Goal: Book appointment/travel/reservation

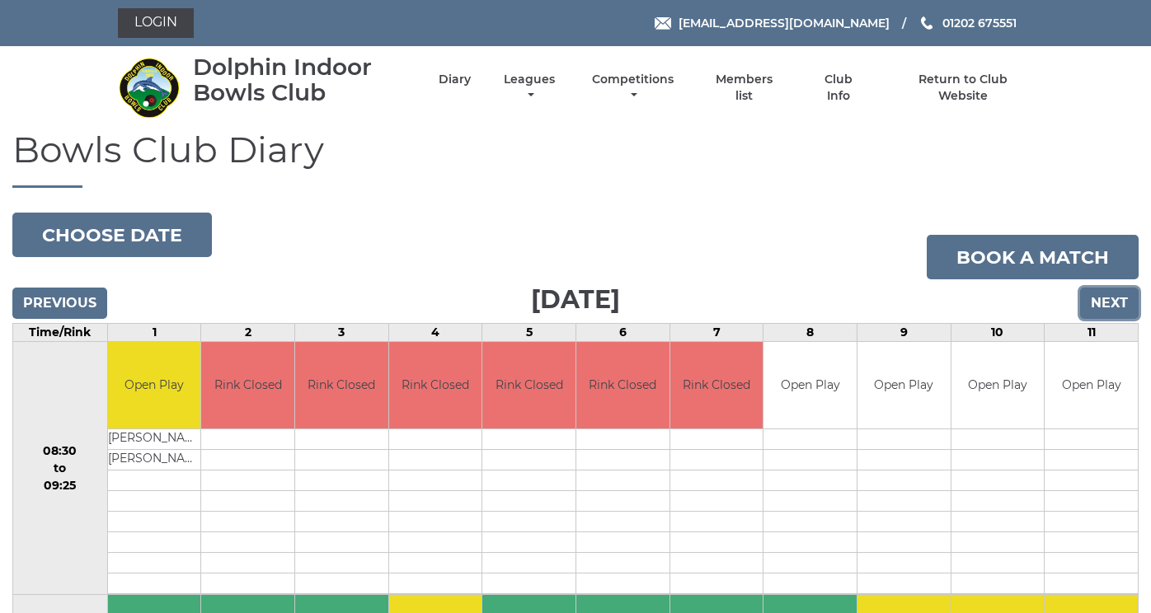
click at [1112, 319] on input "Next" at bounding box center [1109, 303] width 59 height 31
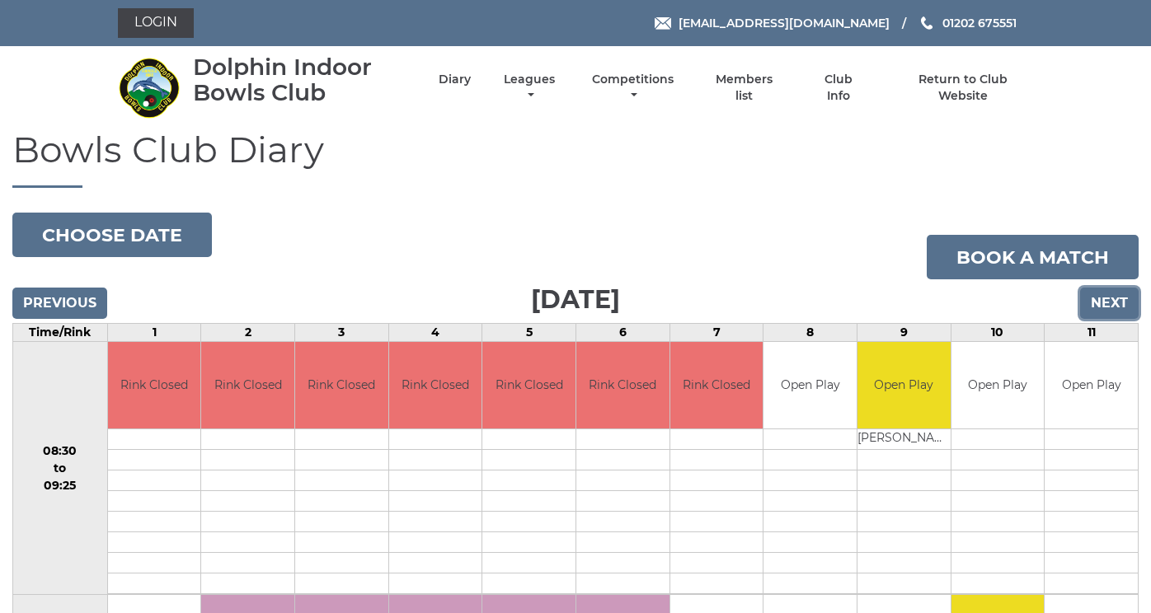
click at [1105, 319] on input "Next" at bounding box center [1109, 303] width 59 height 31
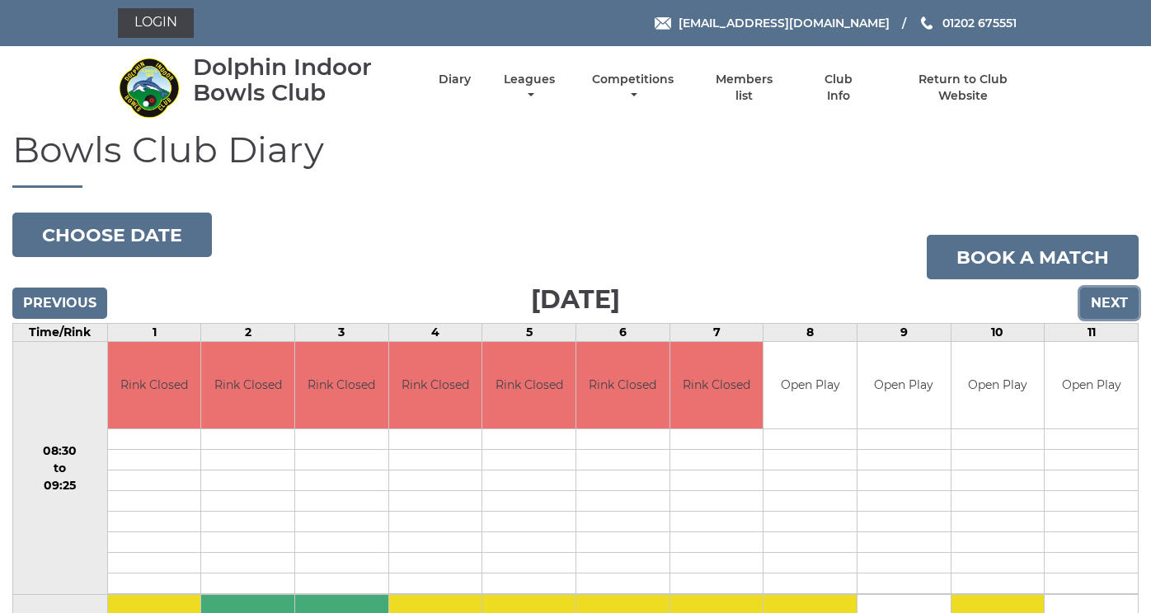
click at [1104, 319] on input "Next" at bounding box center [1109, 303] width 59 height 31
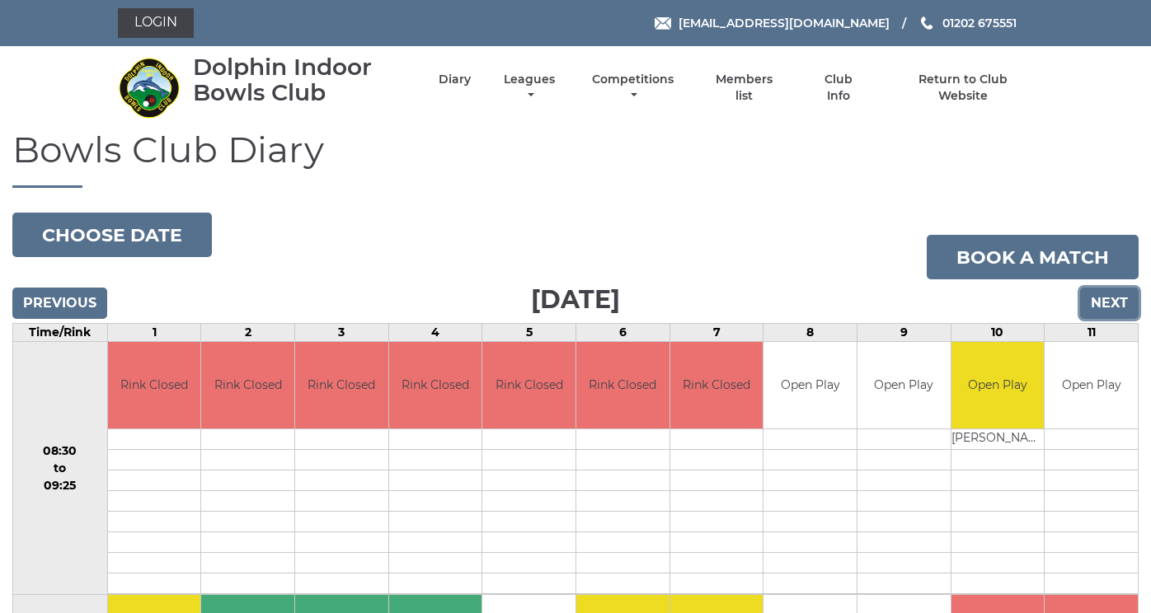
click at [1103, 319] on input "Next" at bounding box center [1109, 303] width 59 height 31
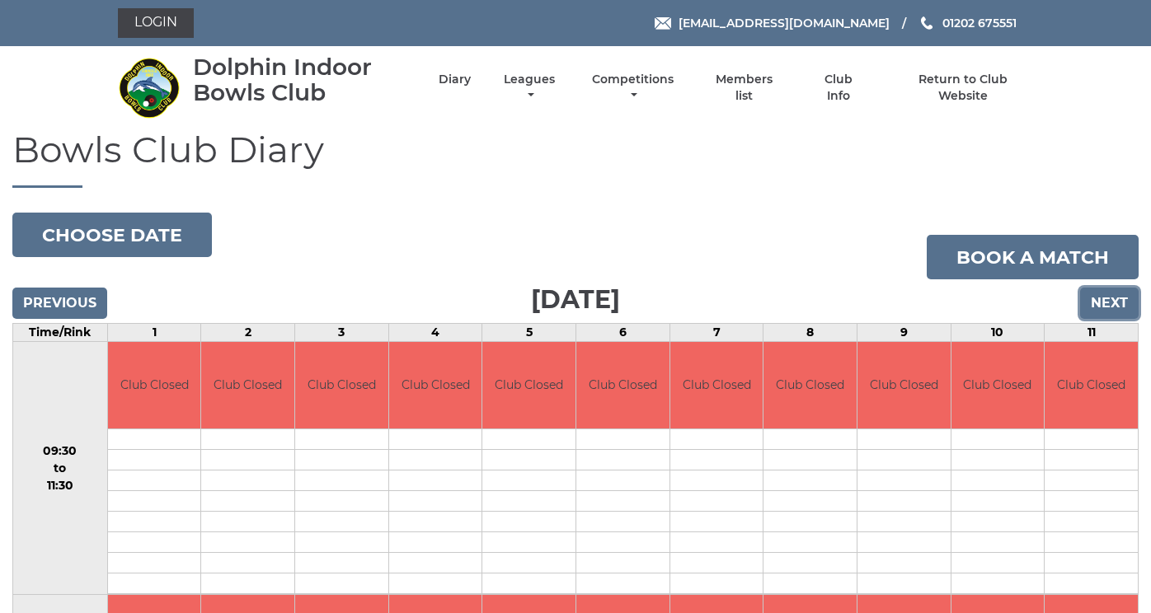
click at [1109, 319] on input "Next" at bounding box center [1109, 303] width 59 height 31
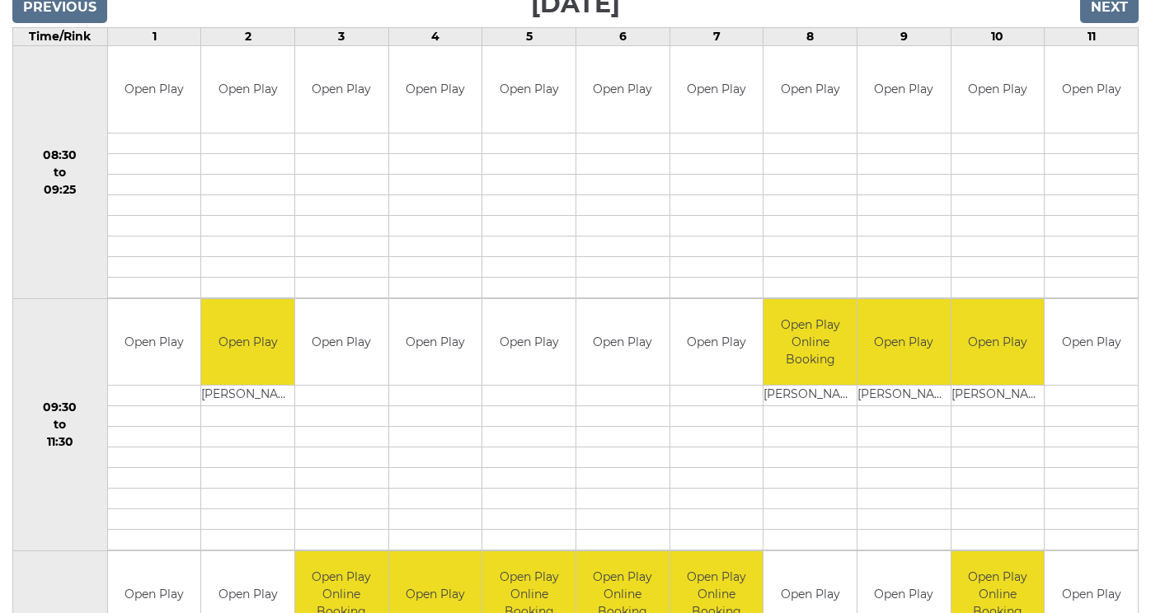
scroll to position [175, 0]
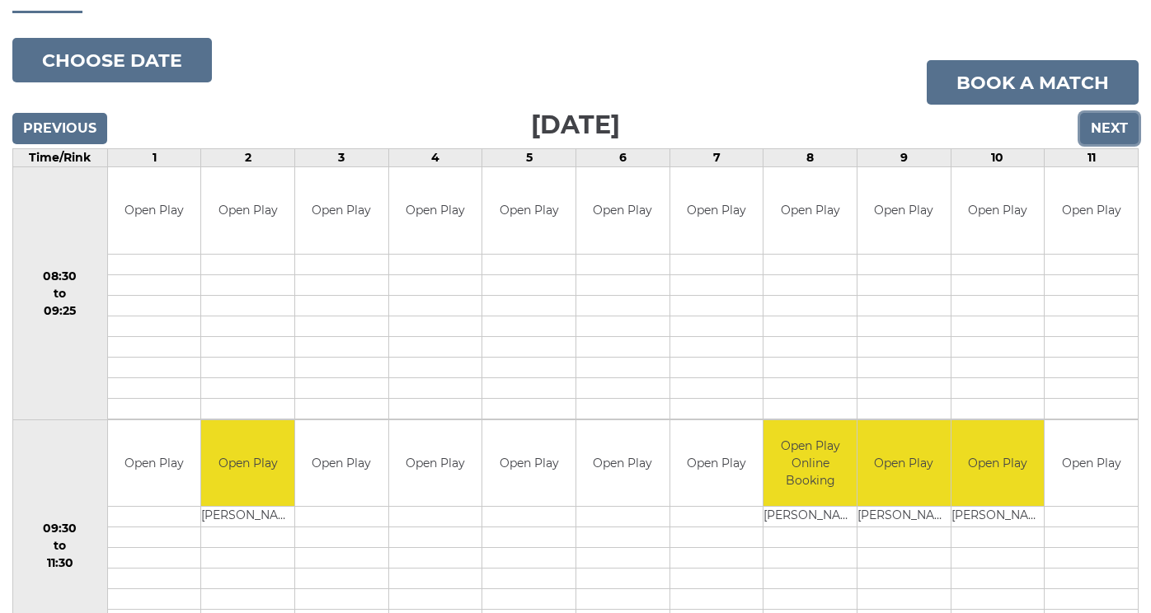
click at [1090, 144] on input "Next" at bounding box center [1109, 128] width 59 height 31
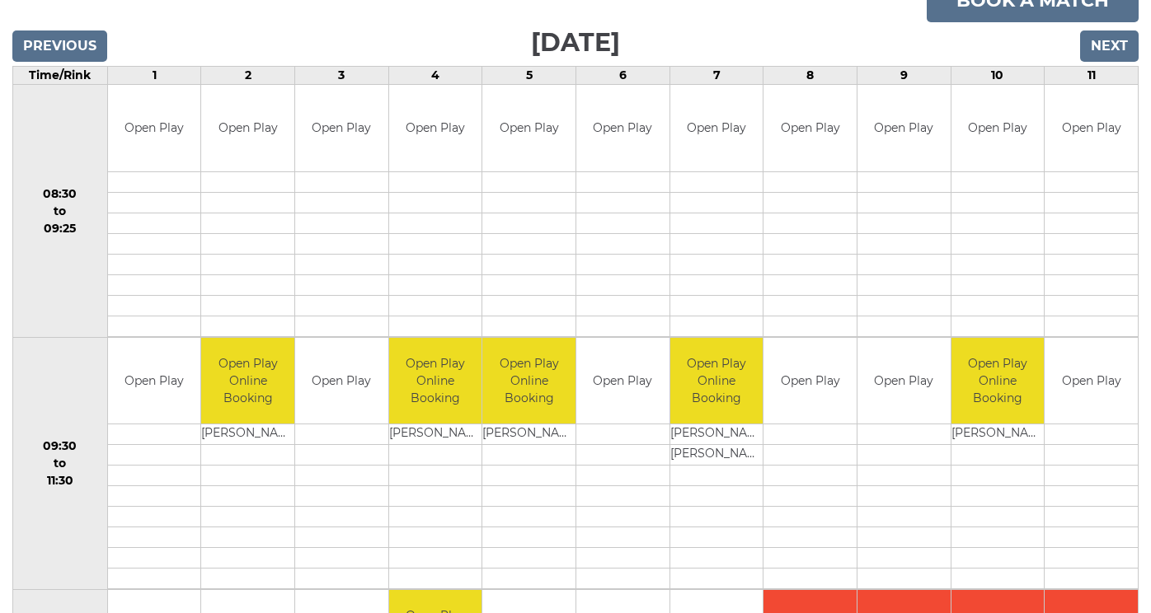
scroll to position [175, 0]
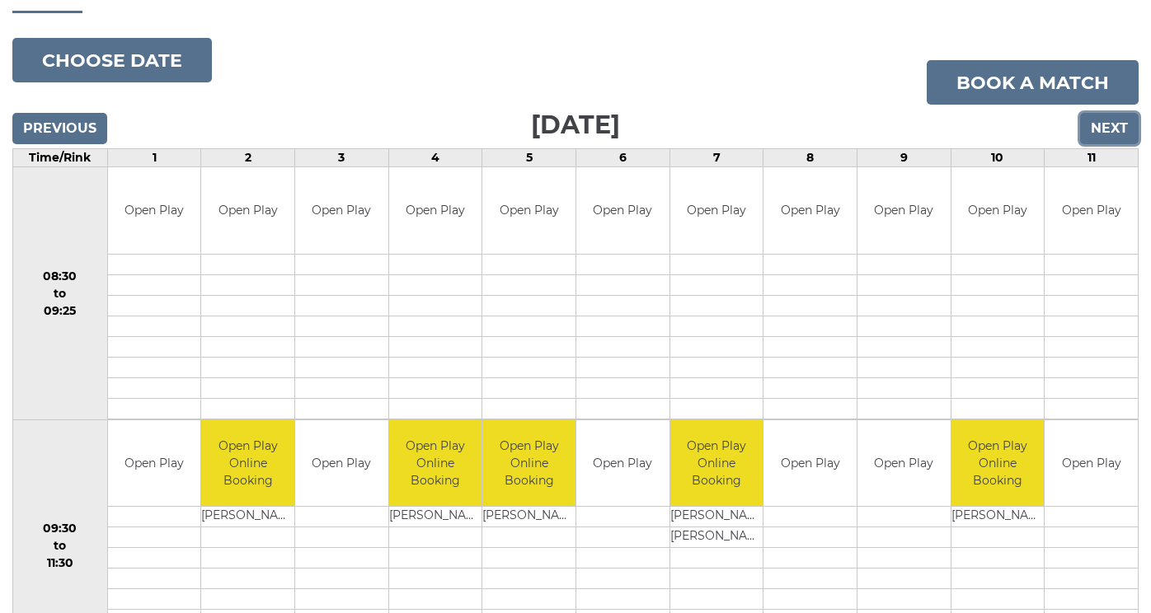
click at [1109, 144] on input "Next" at bounding box center [1109, 128] width 59 height 31
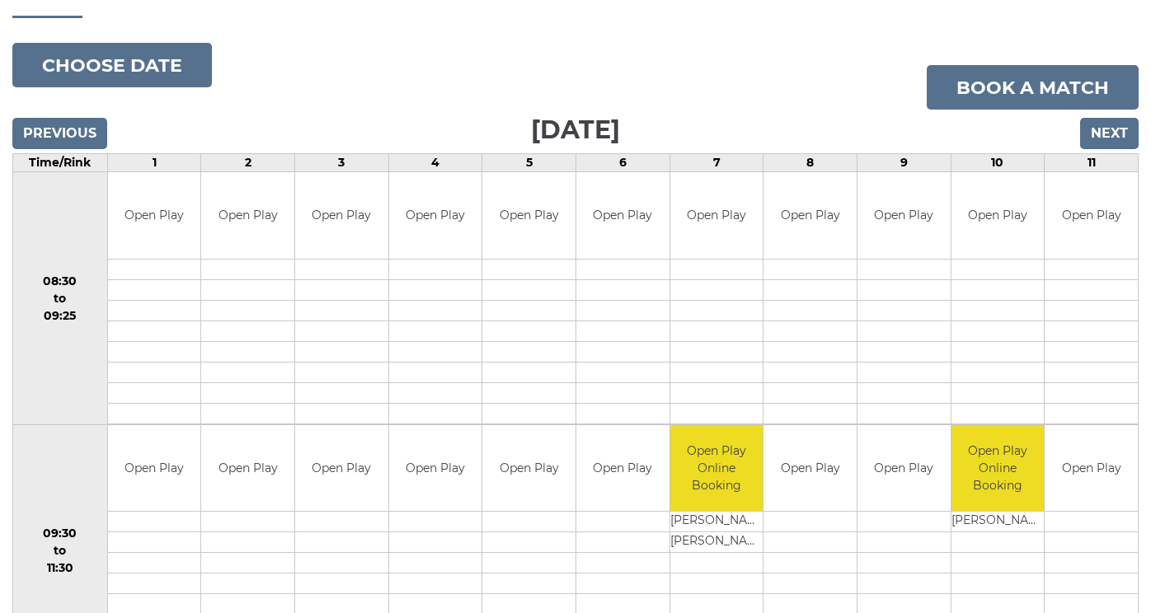
scroll to position [165, 0]
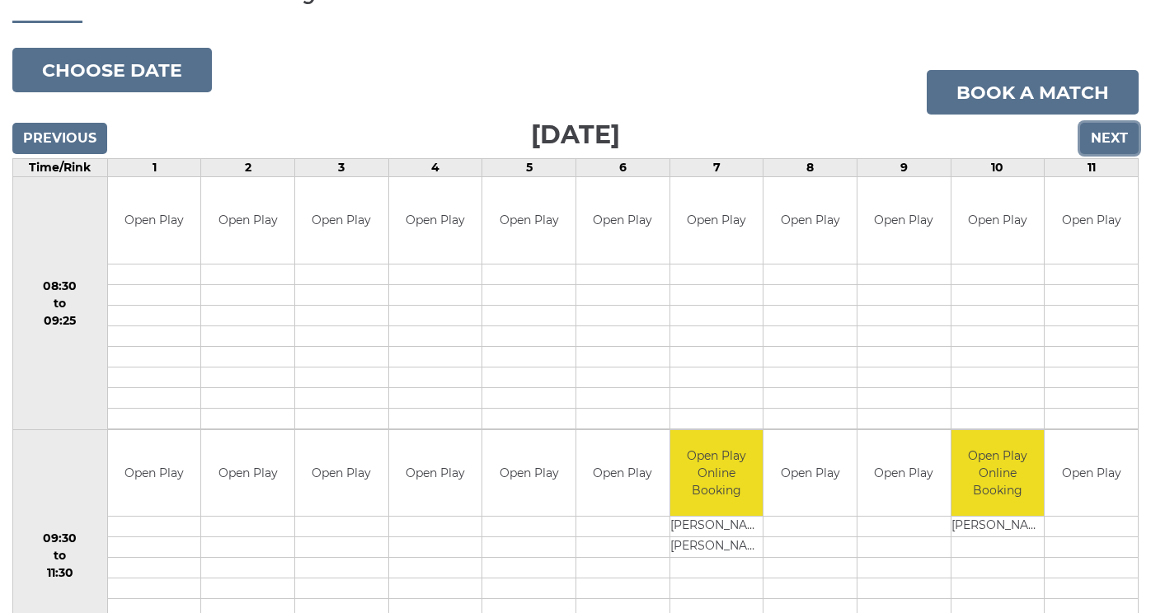
click at [1115, 154] on input "Next" at bounding box center [1109, 138] width 59 height 31
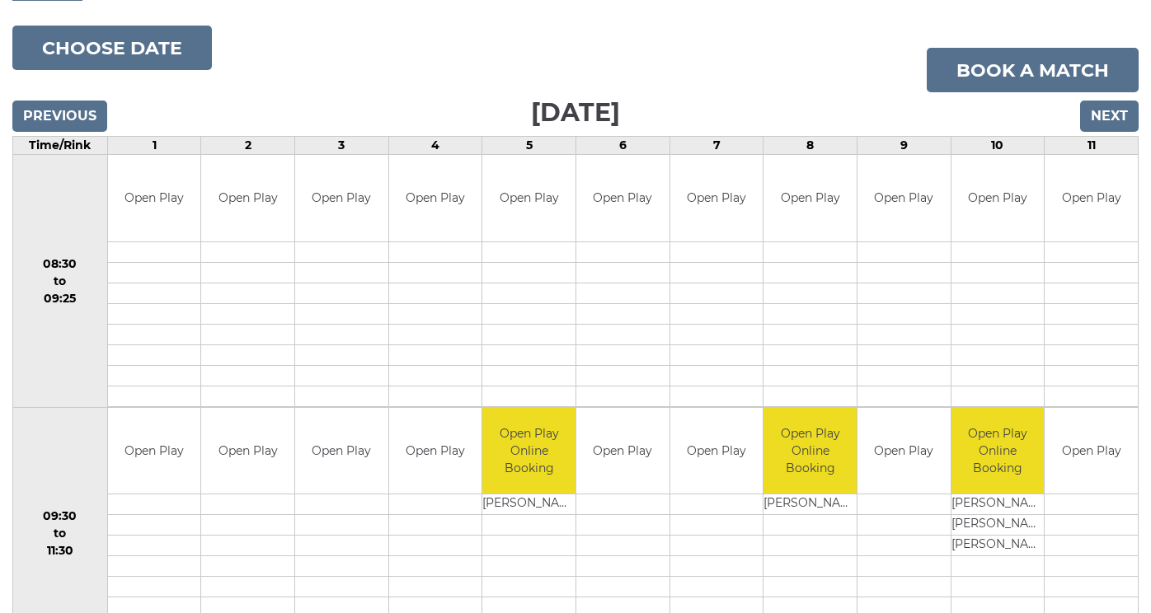
scroll to position [175, 0]
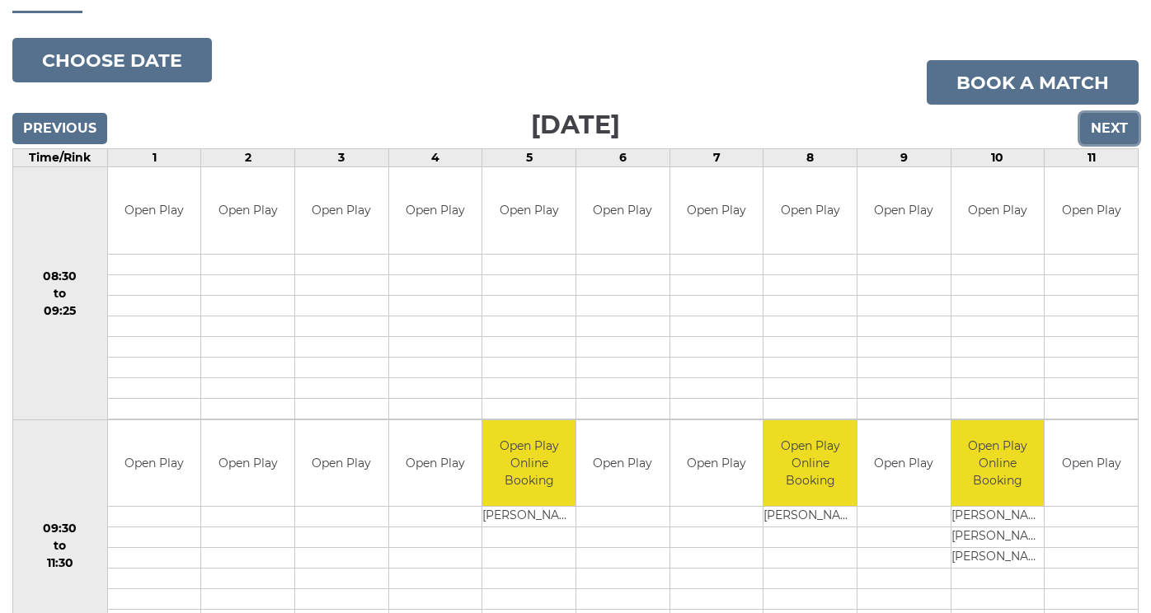
click at [1112, 144] on input "Next" at bounding box center [1109, 128] width 59 height 31
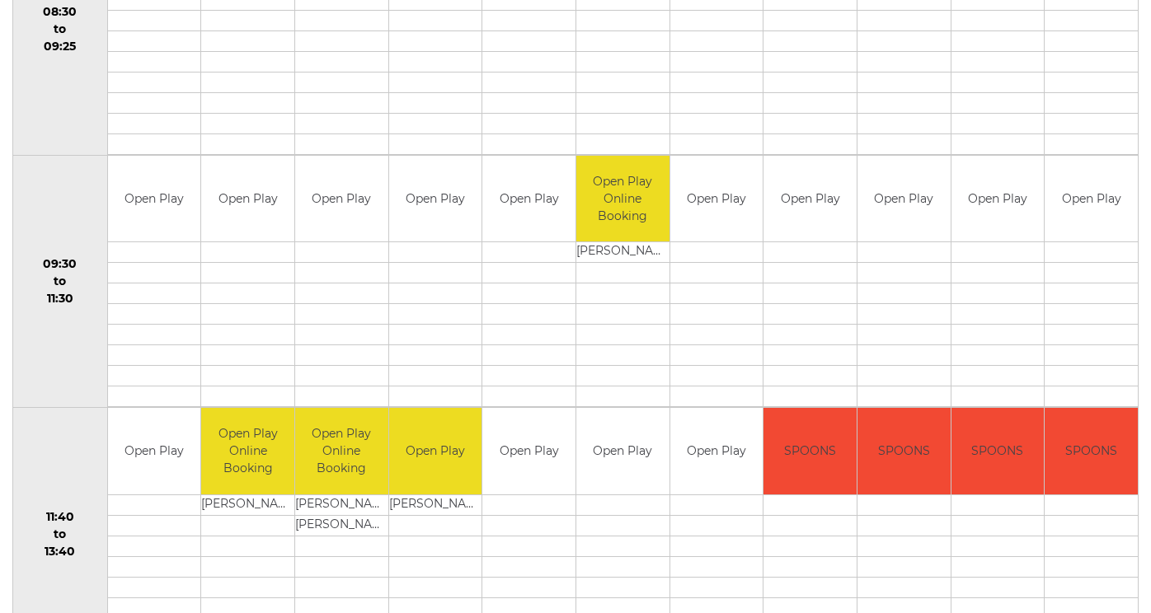
scroll to position [340, 0]
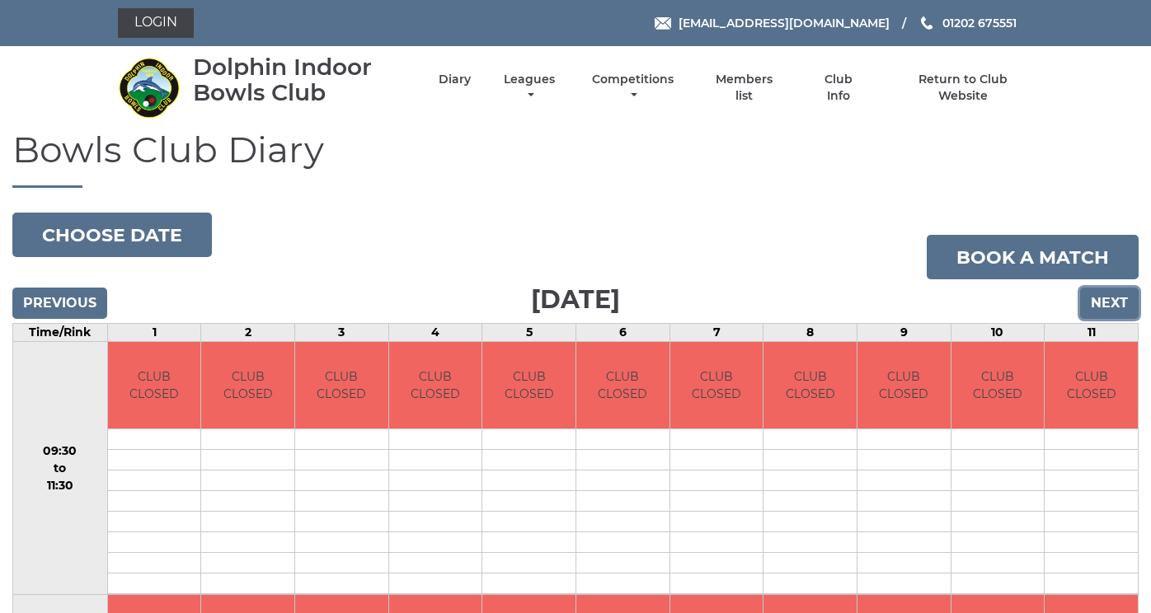
click at [1118, 319] on input "Next" at bounding box center [1109, 303] width 59 height 31
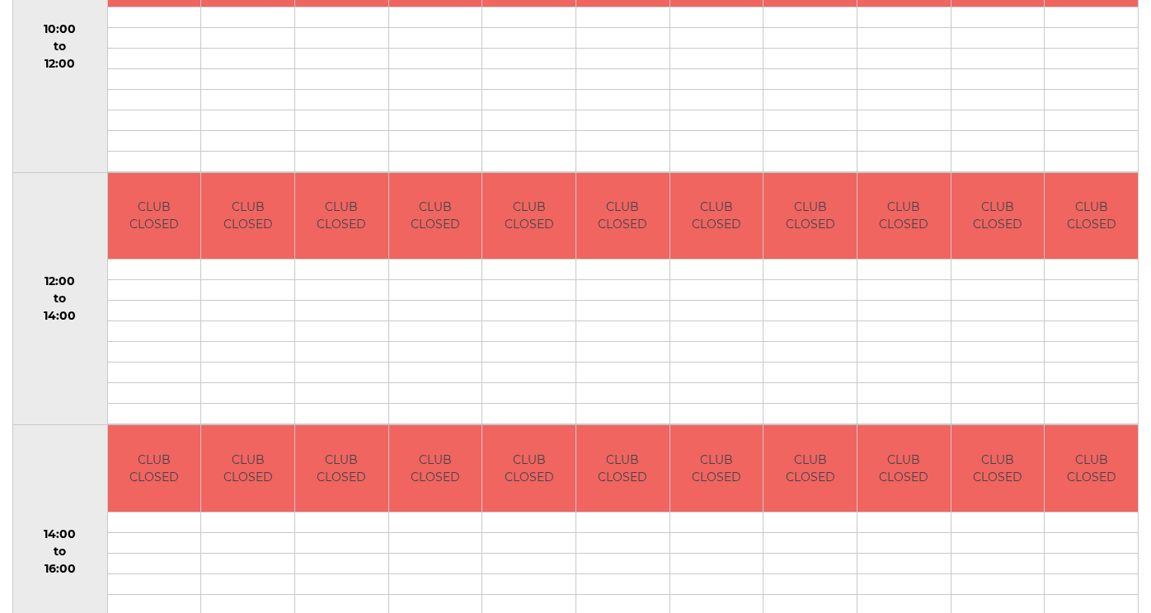
scroll to position [247, 0]
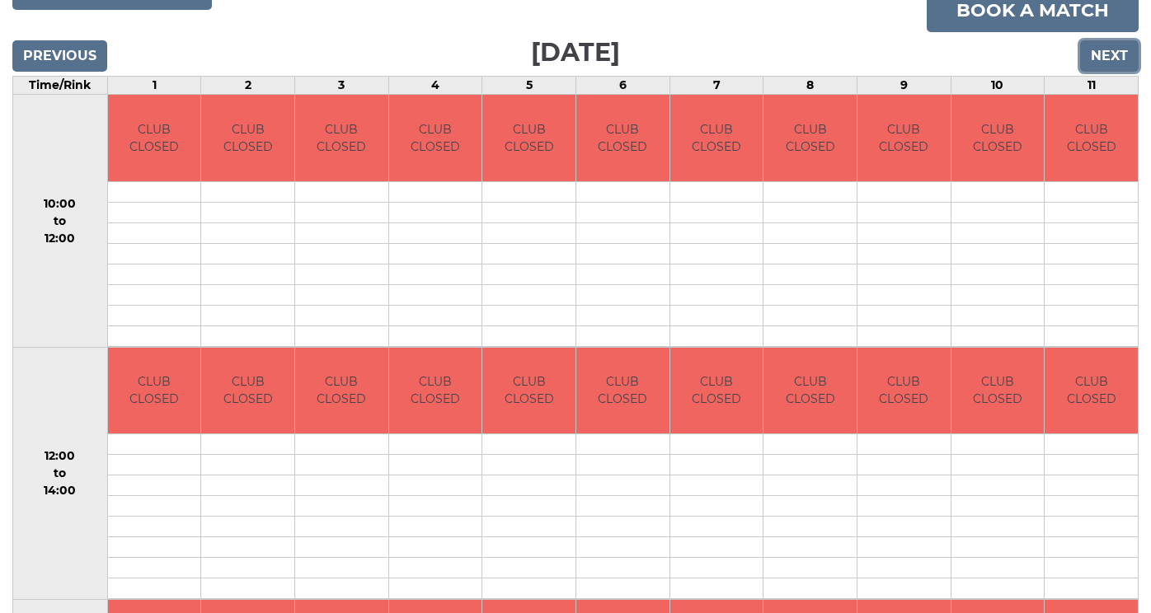
click at [1100, 72] on input "Next" at bounding box center [1109, 55] width 59 height 31
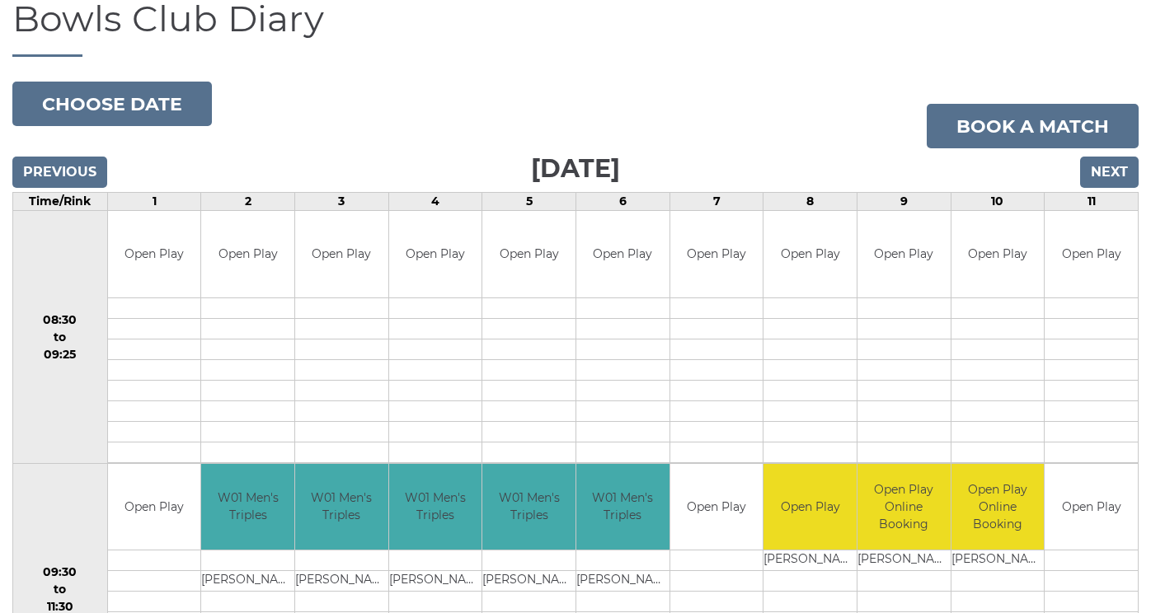
scroll to position [10, 0]
